Goal: Browse casually: Explore the website without a specific task or goal

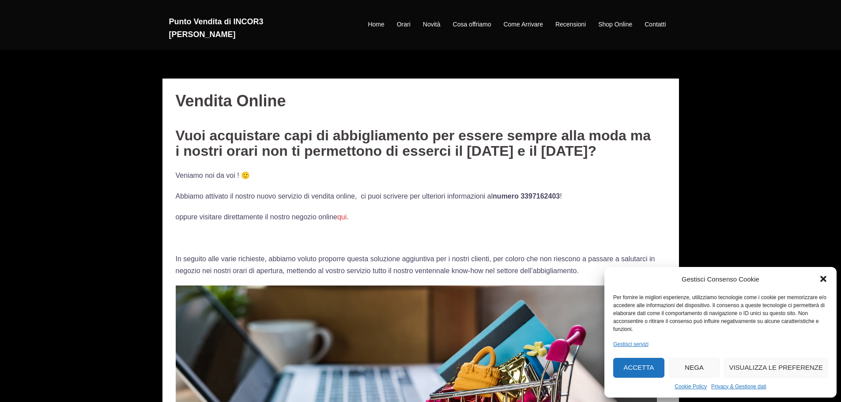
click at [645, 366] on button "Accetta" at bounding box center [638, 368] width 51 height 20
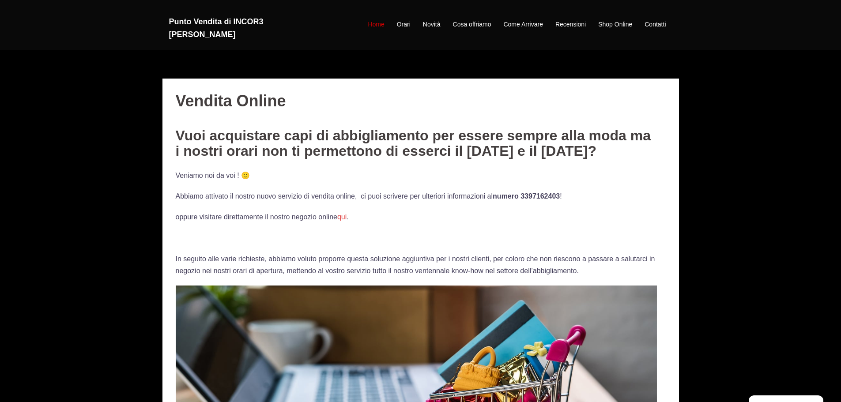
click at [382, 23] on link "Home" at bounding box center [376, 24] width 16 height 11
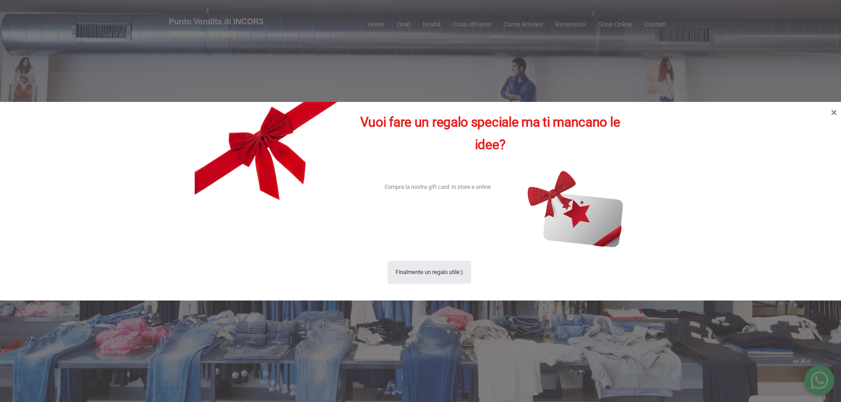
click at [400, 25] on div at bounding box center [420, 201] width 841 height 402
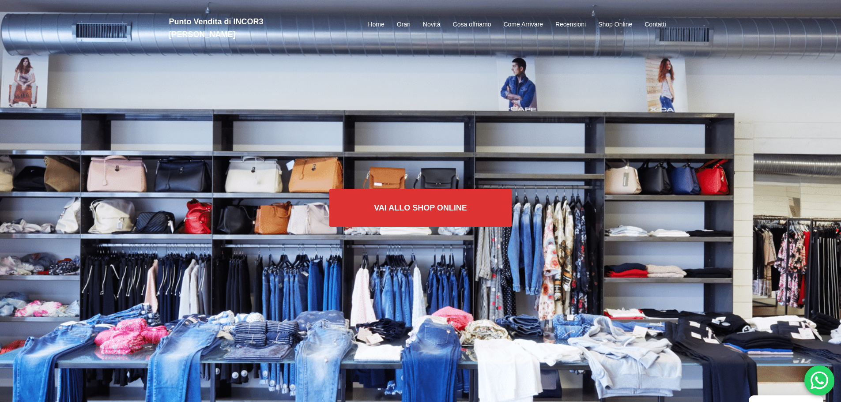
click at [400, 25] on link "Orari" at bounding box center [404, 24] width 14 height 11
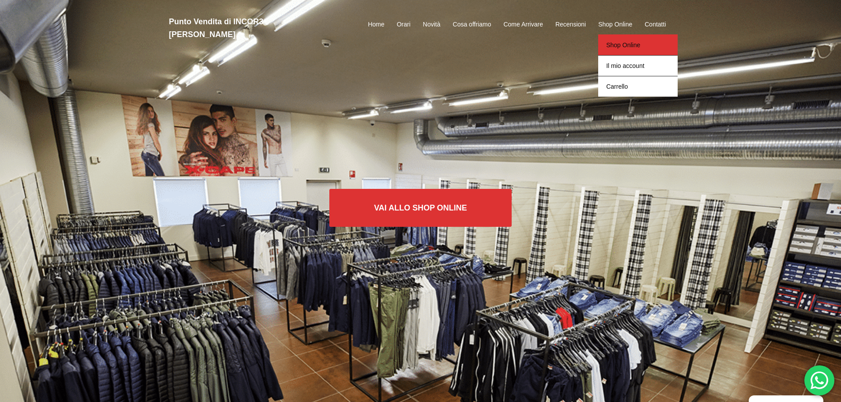
click at [612, 47] on link "Shop Online" at bounding box center [637, 44] width 79 height 21
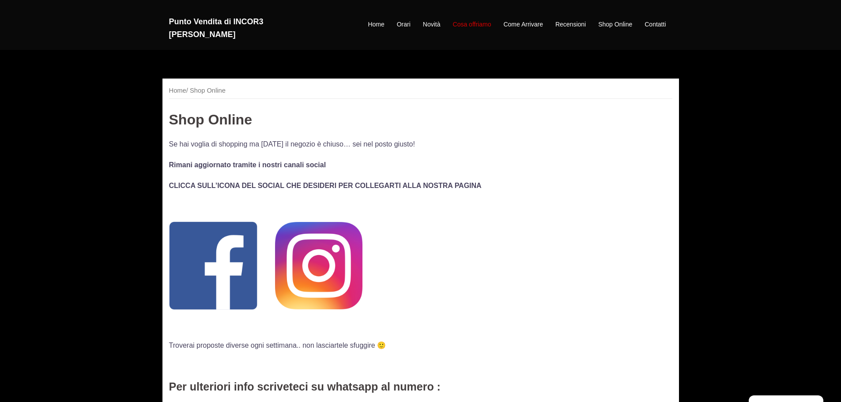
click at [460, 24] on link "Cosa offriamo" at bounding box center [472, 24] width 38 height 11
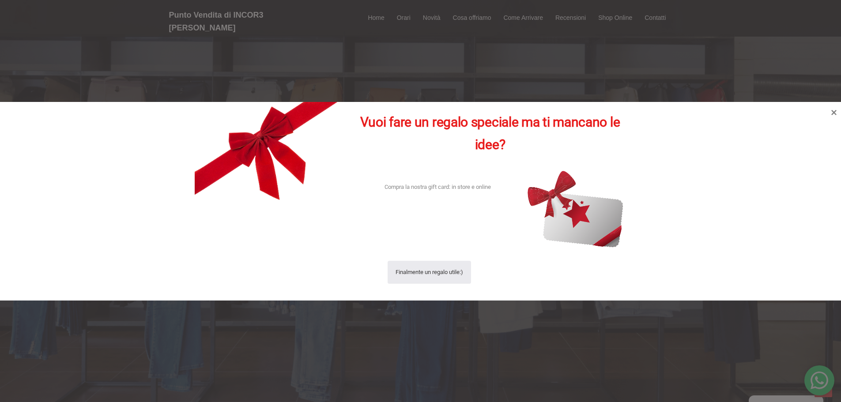
scroll to position [1016, 0]
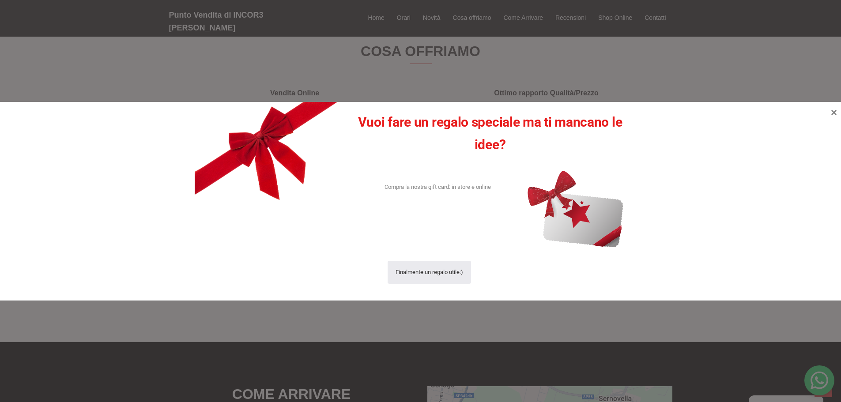
click at [397, 19] on div at bounding box center [420, 201] width 841 height 402
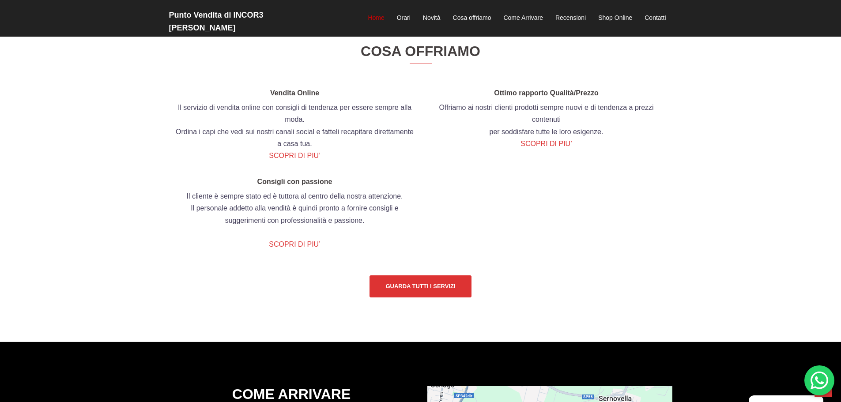
click at [368, 17] on link "Home" at bounding box center [376, 18] width 16 height 11
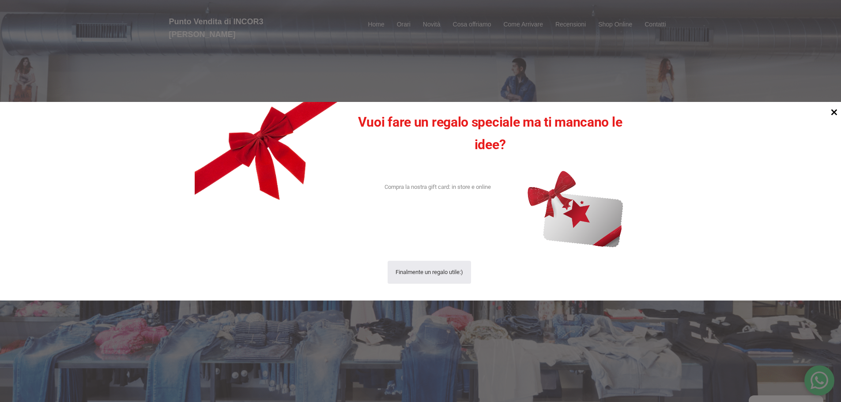
click at [837, 111] on icon at bounding box center [835, 112] width 12 height 12
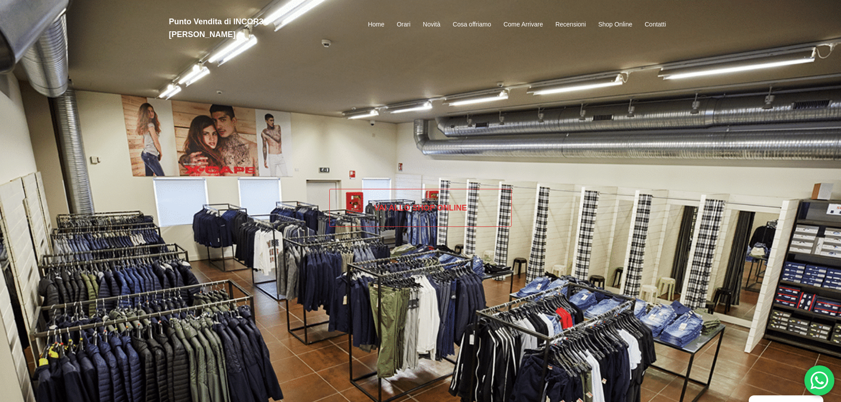
click at [425, 211] on link "Vai allo SHOP ONLINE" at bounding box center [420, 208] width 182 height 38
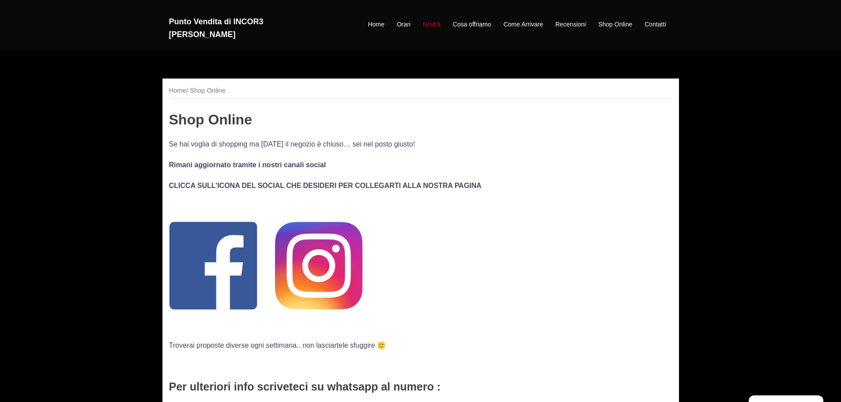
click at [434, 24] on link "Novità" at bounding box center [432, 24] width 18 height 11
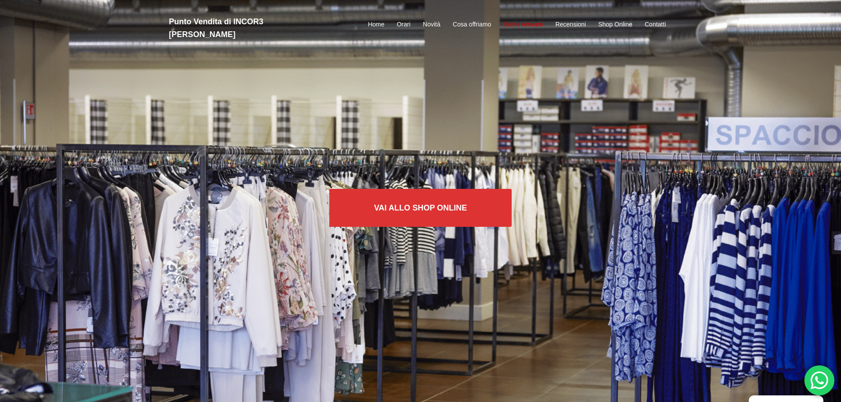
click at [518, 23] on link "Come Arrivare" at bounding box center [522, 24] width 39 height 11
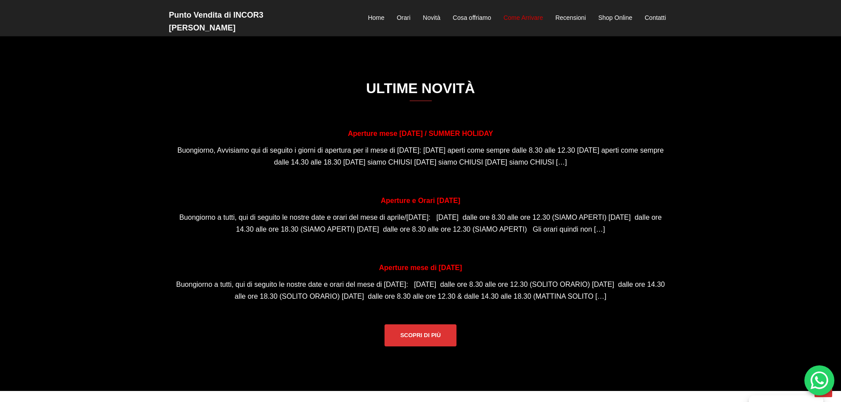
scroll to position [580, 0]
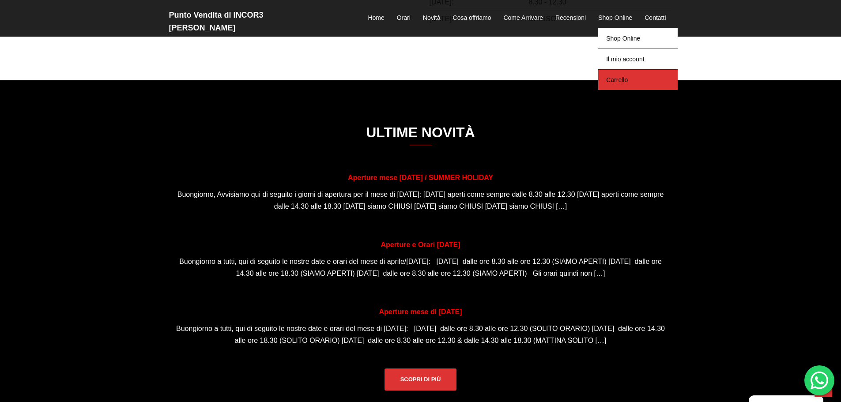
click at [623, 80] on link "Carrello" at bounding box center [637, 79] width 79 height 21
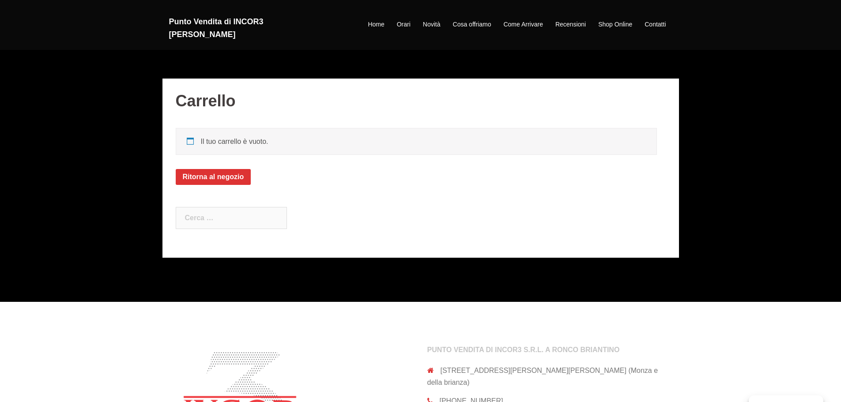
click at [212, 65] on div "Carrello Il tuo carrello è vuoto. Ritorna al negozio Ricerca per: Cerca" at bounding box center [420, 176] width 841 height 252
click at [378, 22] on link "Home" at bounding box center [376, 24] width 16 height 11
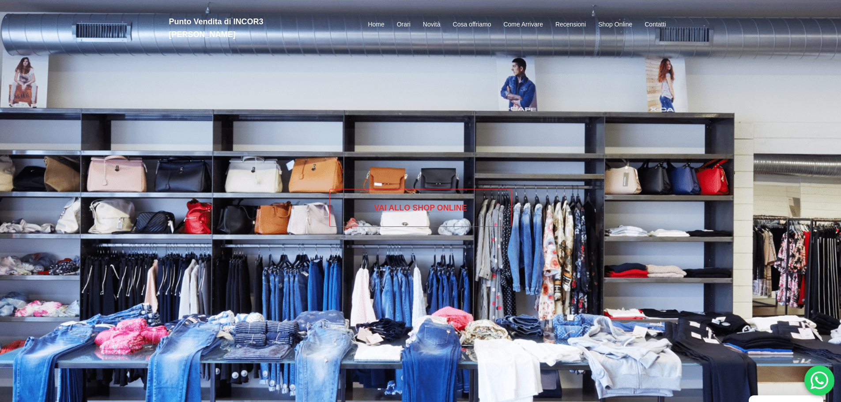
click at [409, 206] on link "Vai allo SHOP ONLINE" at bounding box center [420, 208] width 182 height 38
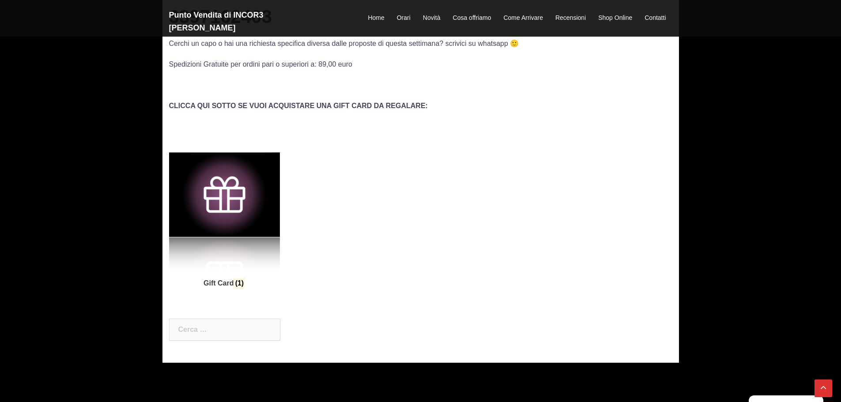
scroll to position [442, 0]
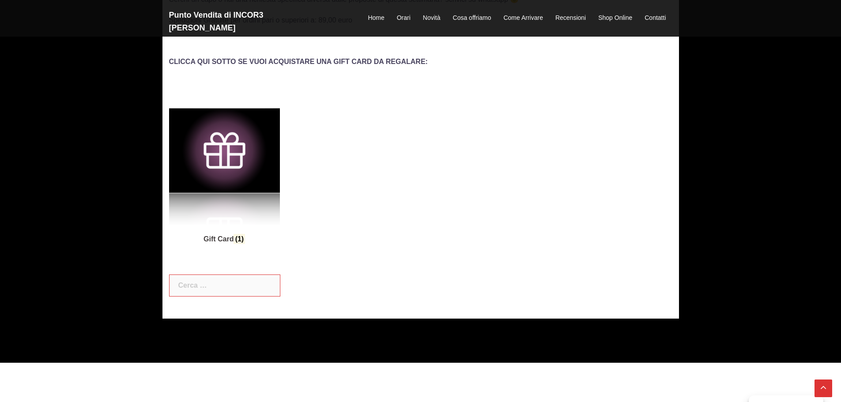
click at [205, 285] on input "Ricerca per:" at bounding box center [224, 286] width 111 height 22
click at [204, 287] on input "Ricerca per:" at bounding box center [224, 286] width 111 height 22
click input "Cerca" at bounding box center [0, 0] width 0 height 0
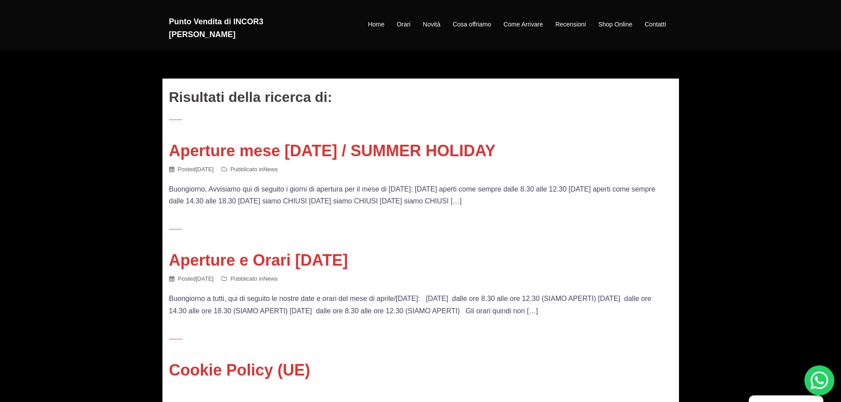
click at [385, 45] on header "Punto Vendita di INCOR3 [PERSON_NAME] Home Orari Novità Cosa offriamo Come Arri…" at bounding box center [420, 25] width 841 height 50
click at [428, 25] on link "Novità" at bounding box center [432, 24] width 18 height 11
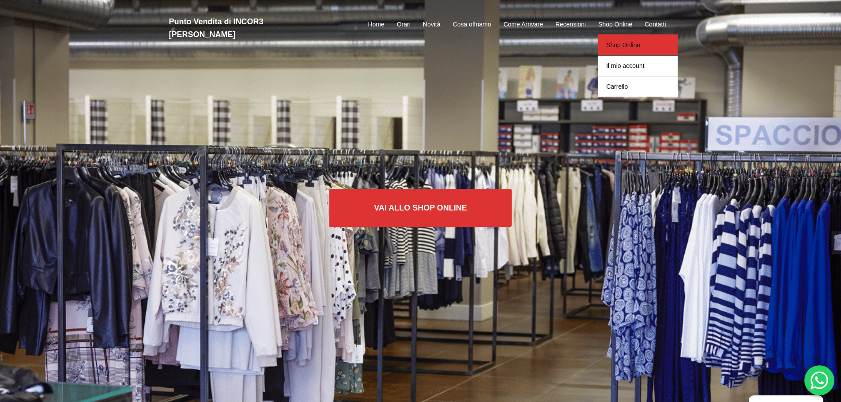
click at [625, 44] on link "Shop Online" at bounding box center [637, 44] width 79 height 21
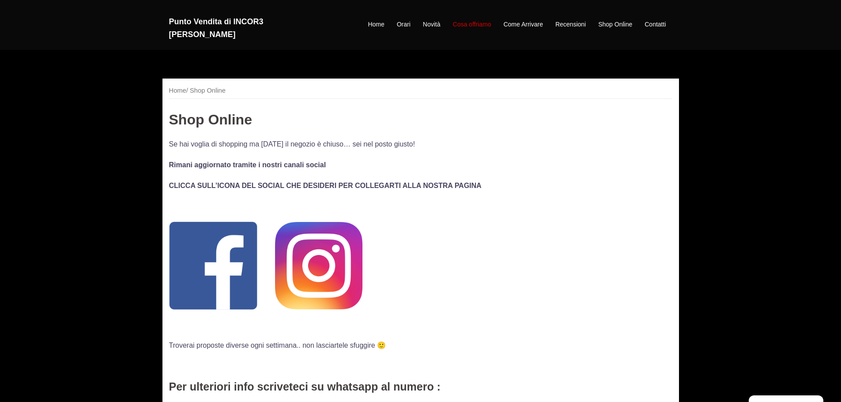
click at [465, 23] on link "Cosa offriamo" at bounding box center [472, 24] width 38 height 11
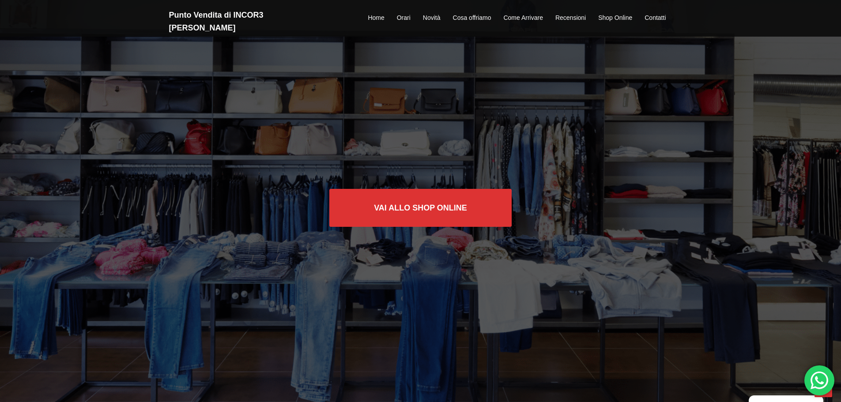
scroll to position [1016, 0]
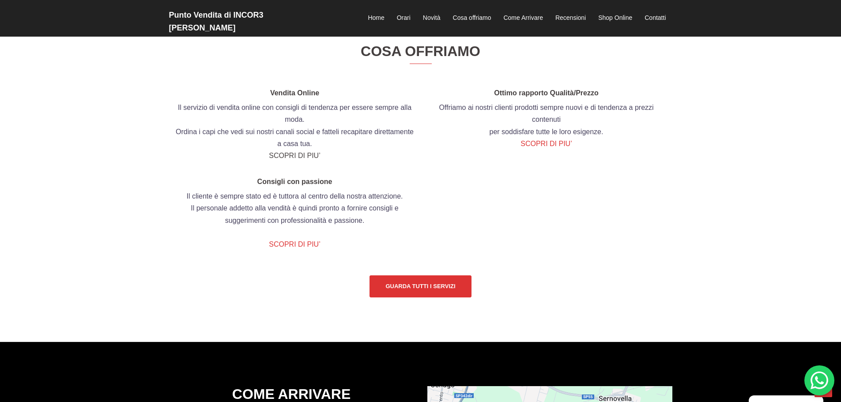
click at [286, 157] on link "SCOPRI DI PIU’" at bounding box center [294, 156] width 51 height 8
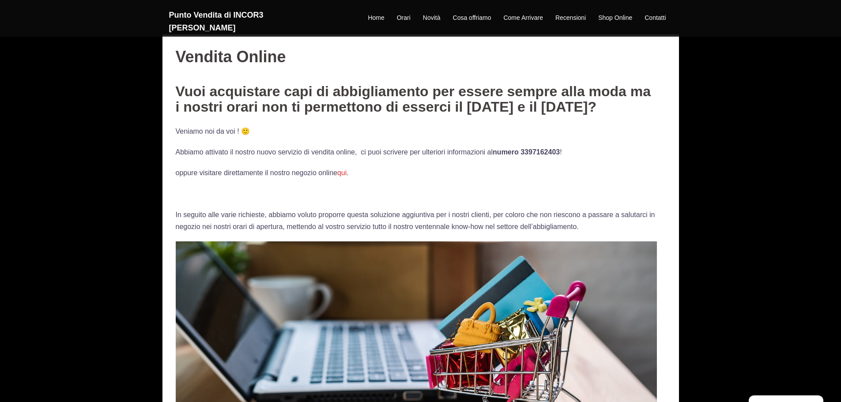
scroll to position [88, 0]
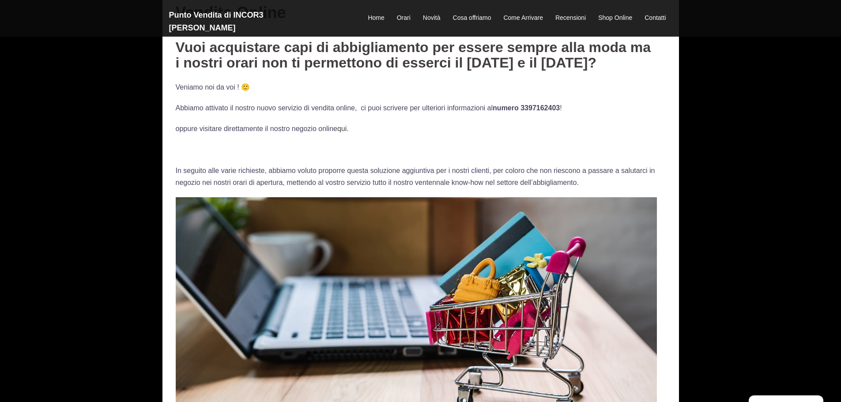
click at [340, 130] on link "qui" at bounding box center [341, 129] width 9 height 8
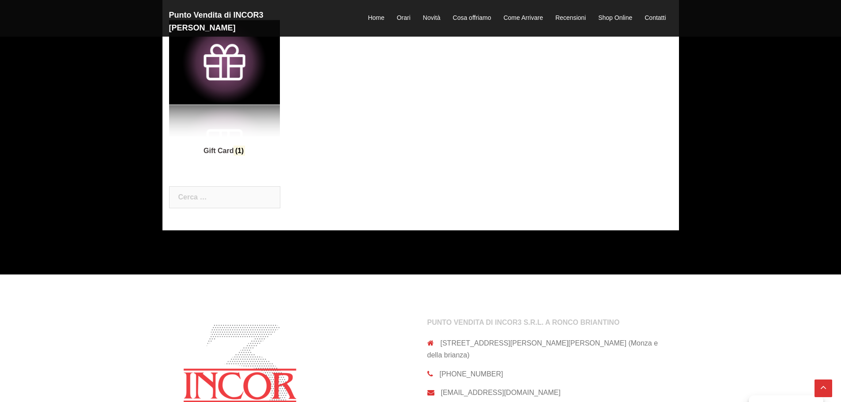
scroll to position [221, 0]
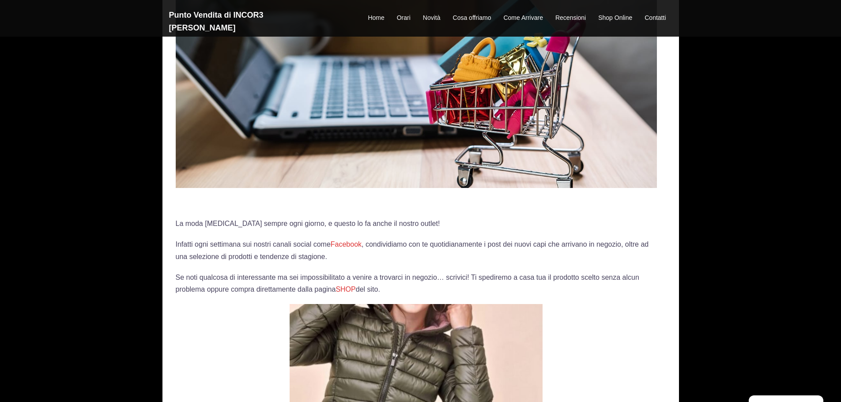
scroll to position [353, 0]
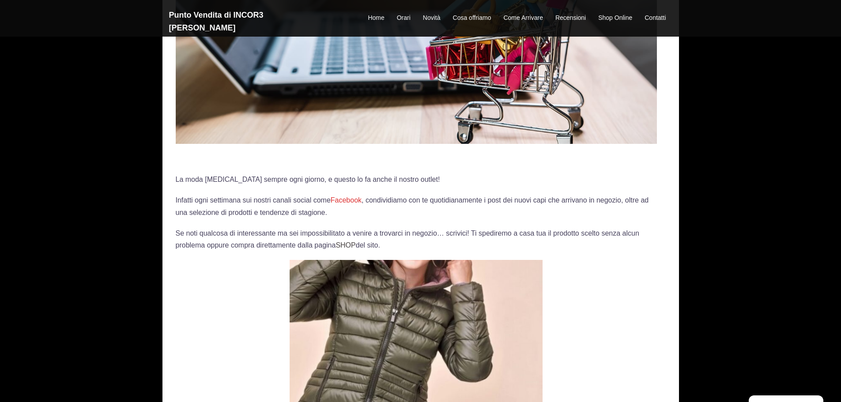
click at [336, 246] on link "SHOP" at bounding box center [346, 246] width 20 height 8
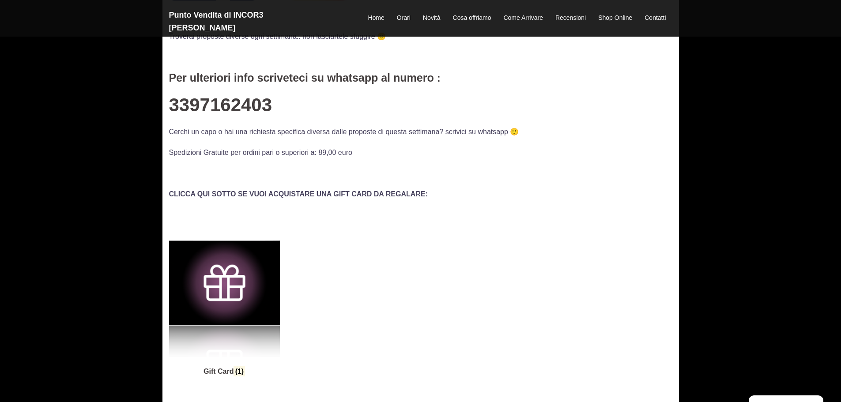
scroll to position [353, 0]
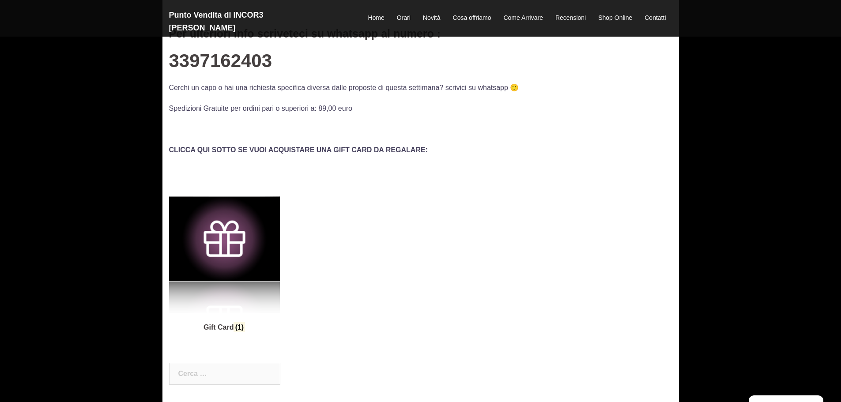
click at [224, 233] on img "Visita categoria del prodotto Gift Card" at bounding box center [224, 239] width 111 height 148
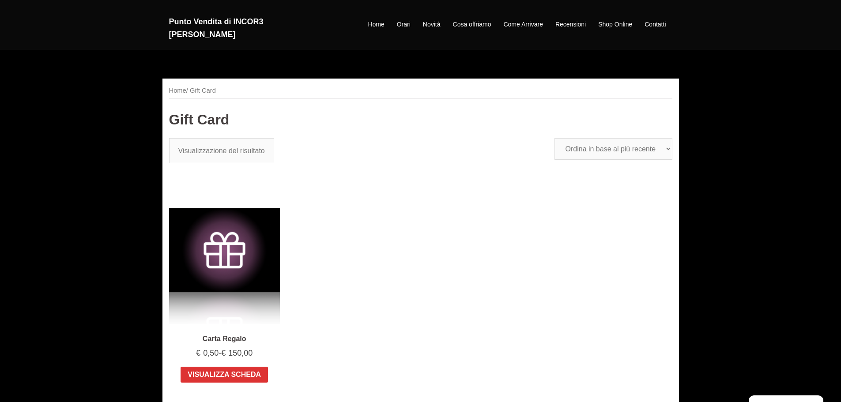
click at [709, 49] on header "Punto Vendita di INCOR3 Ronco Briantino Home Orari Novità Cosa offriamo Come Ar…" at bounding box center [420, 25] width 841 height 50
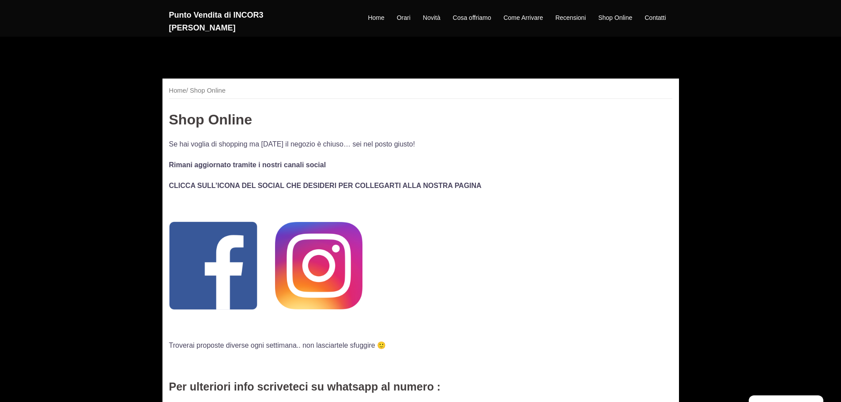
scroll to position [353, 0]
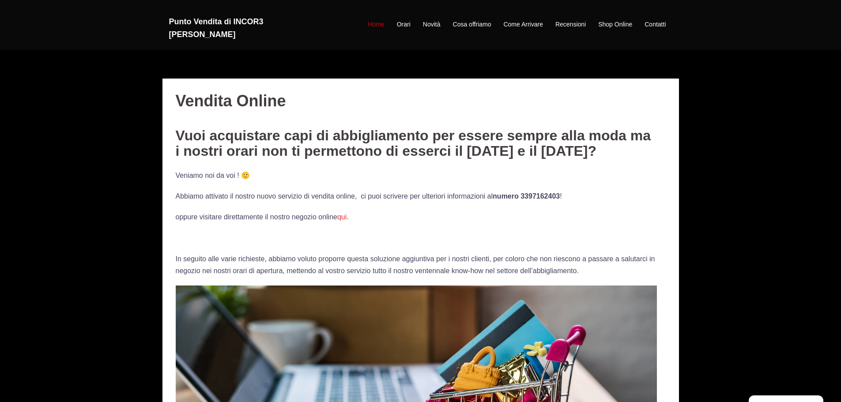
click at [374, 25] on link "Home" at bounding box center [376, 24] width 16 height 11
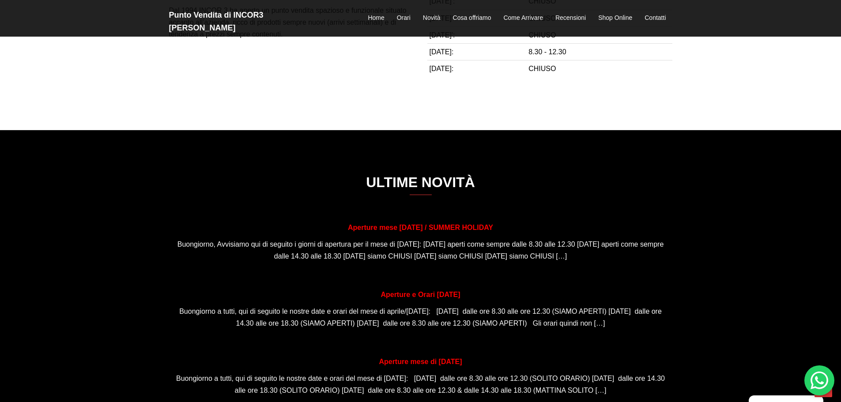
scroll to position [177, 0]
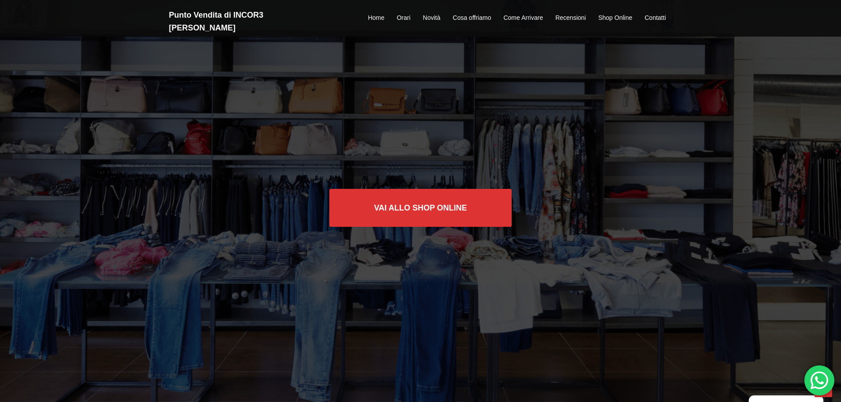
scroll to position [1016, 0]
